Goal: Go to known website: Access a specific website the user already knows

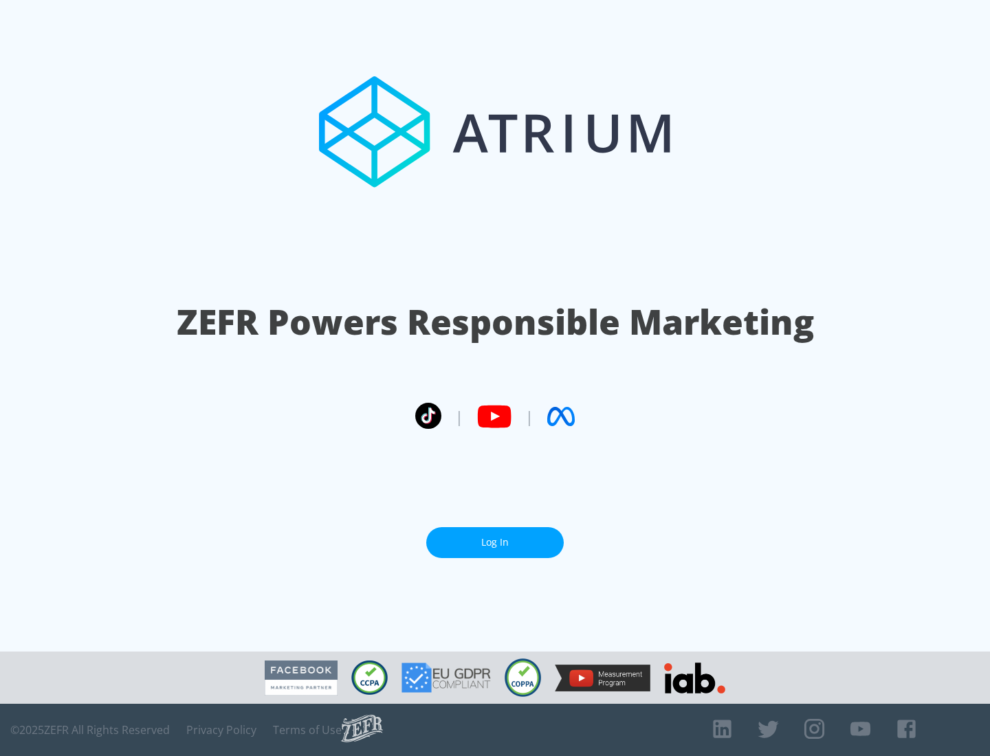
click at [495, 542] on link "Log In" at bounding box center [494, 542] width 137 height 31
